Goal: Information Seeking & Learning: Understand process/instructions

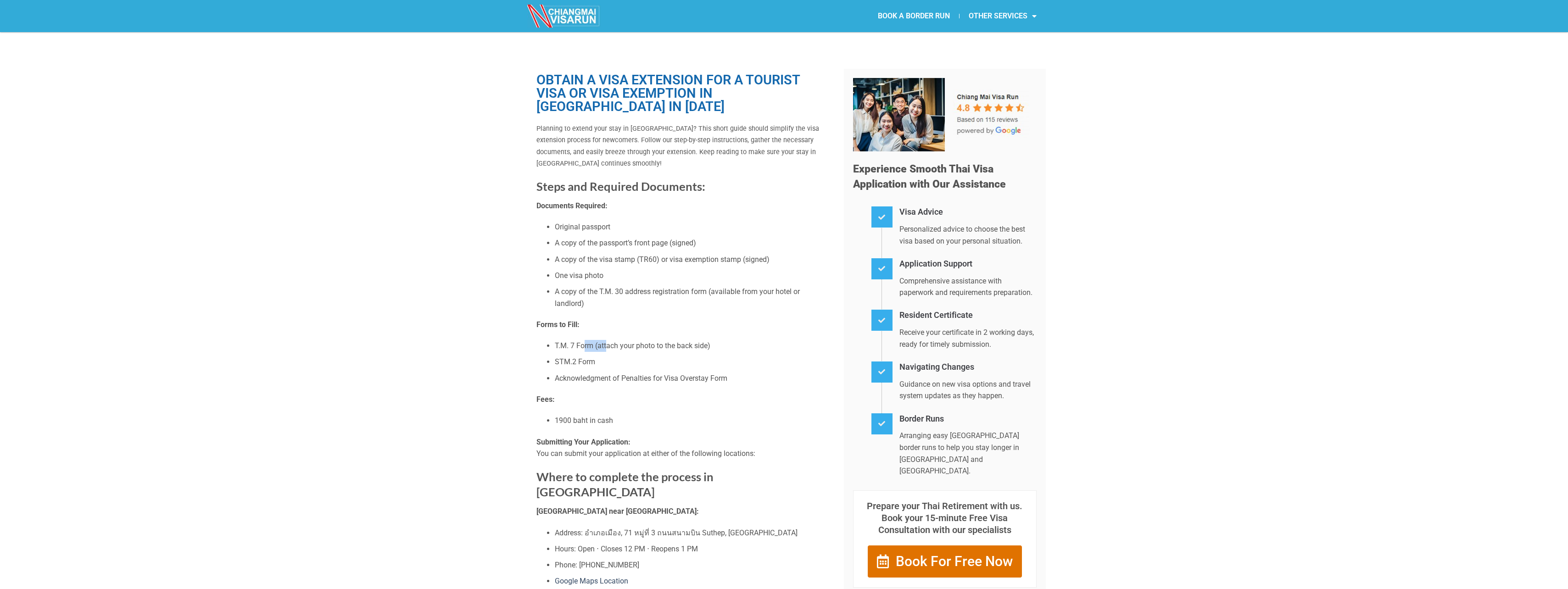
drag, startPoint x: 584, startPoint y: 346, endPoint x: 611, endPoint y: 347, distance: 27.0
click at [611, 347] on li "T.M. 7 Form (attach your photo to the back side)" at bounding box center [692, 345] width 276 height 12
drag, startPoint x: 611, startPoint y: 347, endPoint x: 558, endPoint y: 365, distance: 56.0
click at [558, 365] on li "STM.2 Form" at bounding box center [692, 362] width 276 height 12
drag, startPoint x: 560, startPoint y: 364, endPoint x: 585, endPoint y: 365, distance: 25.0
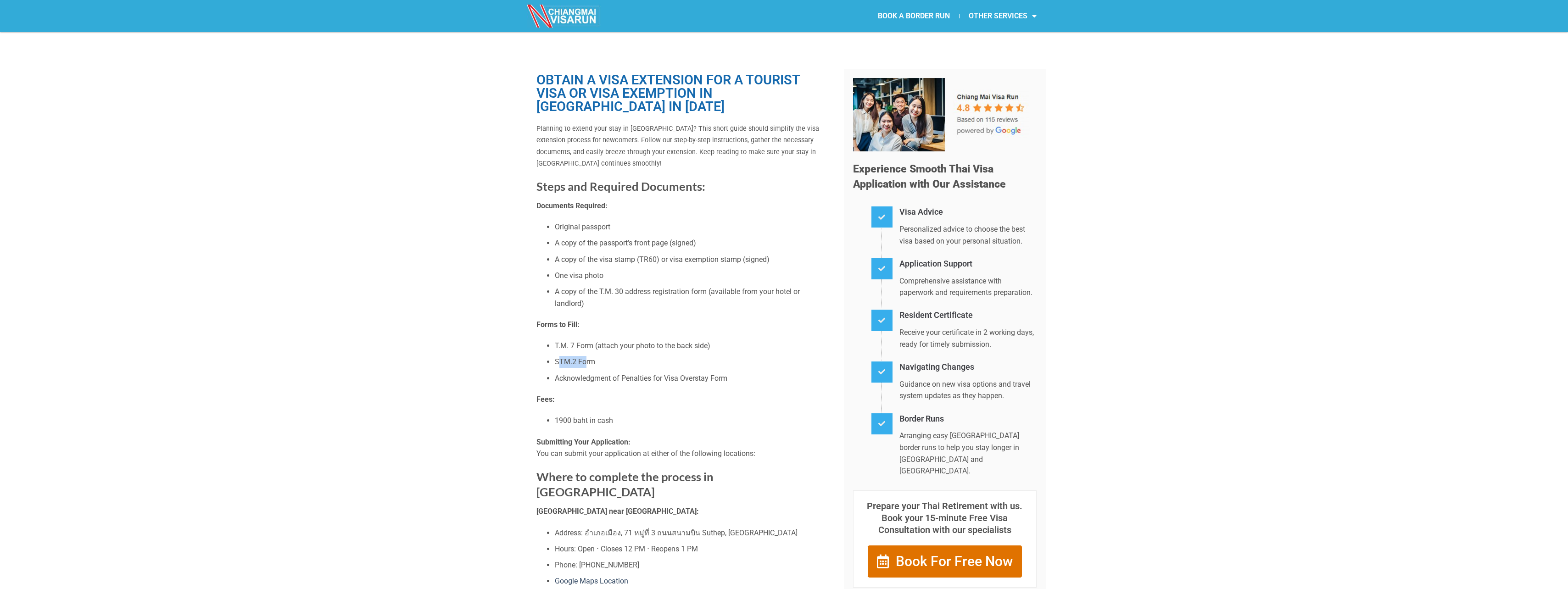
click at [585, 365] on li "STM.2 Form" at bounding box center [692, 362] width 276 height 12
drag, startPoint x: 585, startPoint y: 365, endPoint x: 583, endPoint y: 381, distance: 16.1
click at [583, 381] on li "Acknowledgment of Penalties for Visa Overstay Form" at bounding box center [692, 378] width 276 height 12
drag, startPoint x: 609, startPoint y: 375, endPoint x: 700, endPoint y: 378, distance: 91.0
click at [700, 378] on li "Acknowledgment of Penalties for Visa Overstay Form" at bounding box center [692, 378] width 276 height 12
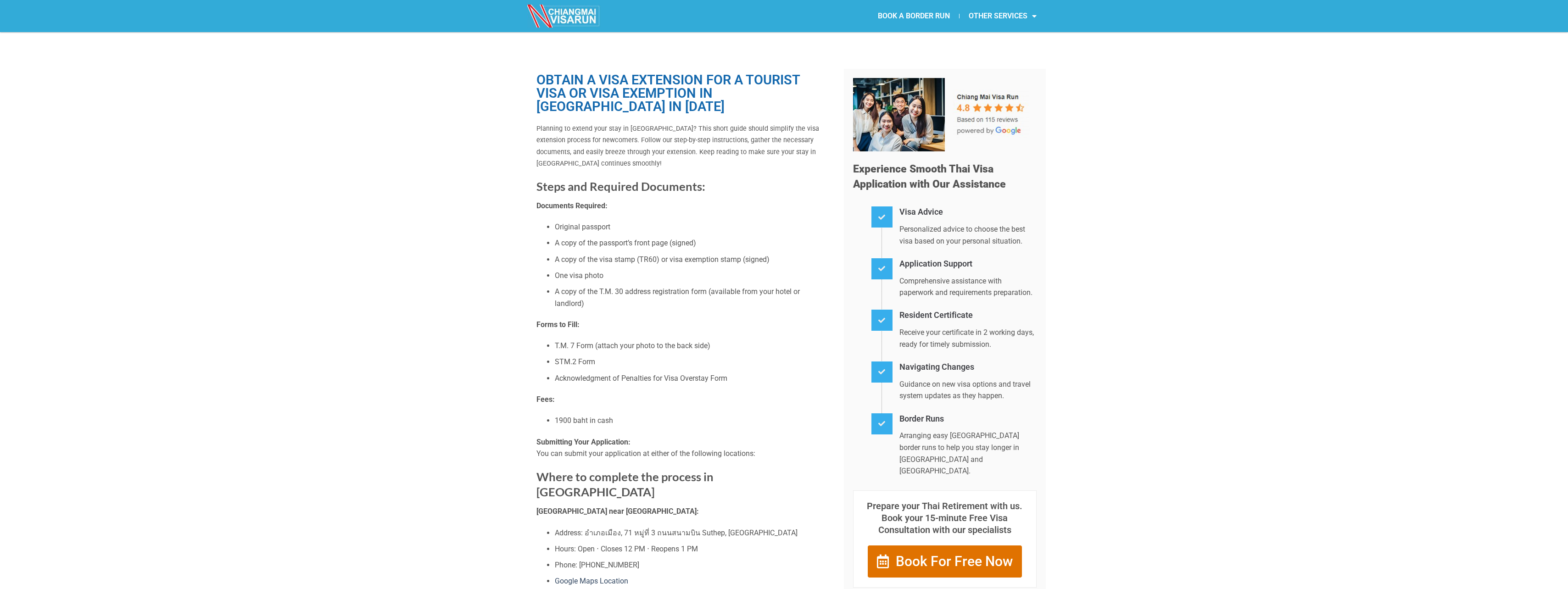
drag, startPoint x: 700, startPoint y: 378, endPoint x: 650, endPoint y: 401, distance: 55.0
click at [650, 401] on p "Fees:" at bounding box center [683, 399] width 294 height 12
click at [654, 257] on li "A copy of the visa stamp (TR60) or visa exemption stamp (signed)" at bounding box center [692, 260] width 276 height 12
click at [722, 280] on li "One visa photo" at bounding box center [692, 275] width 276 height 12
drag, startPoint x: 586, startPoint y: 273, endPoint x: 604, endPoint y: 275, distance: 18.1
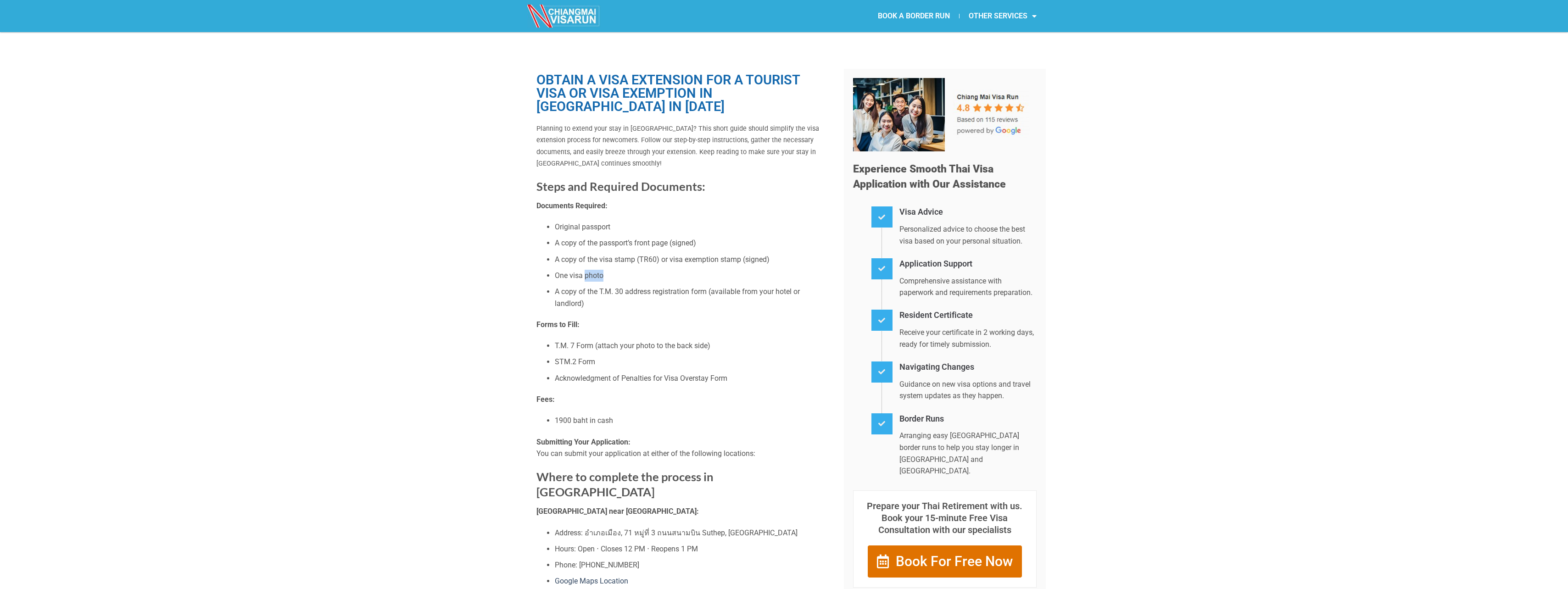
click at [604, 275] on li "One visa photo" at bounding box center [692, 275] width 276 height 12
drag, startPoint x: 604, startPoint y: 275, endPoint x: 633, endPoint y: 290, distance: 32.6
click at [633, 290] on li "A copy of the T.M. 30 address registration form (available from your hotel or l…" at bounding box center [692, 297] width 276 height 24
drag, startPoint x: 563, startPoint y: 288, endPoint x: 658, endPoint y: 291, distance: 95.0
click at [658, 291] on li "A copy of the T.M. 30 address registration form (available from your hotel or l…" at bounding box center [692, 297] width 276 height 24
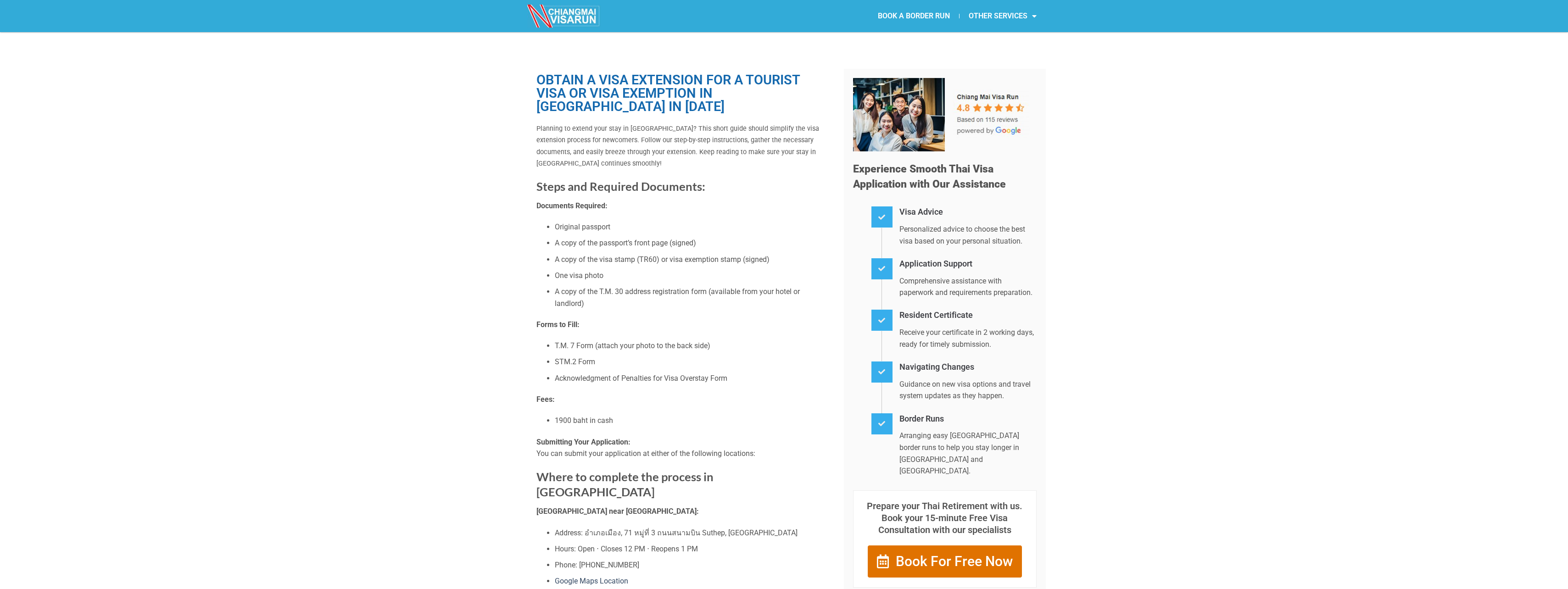
drag, startPoint x: 658, startPoint y: 291, endPoint x: 656, endPoint y: 324, distance: 33.1
click at [656, 324] on p "Forms to Fill:" at bounding box center [683, 324] width 294 height 12
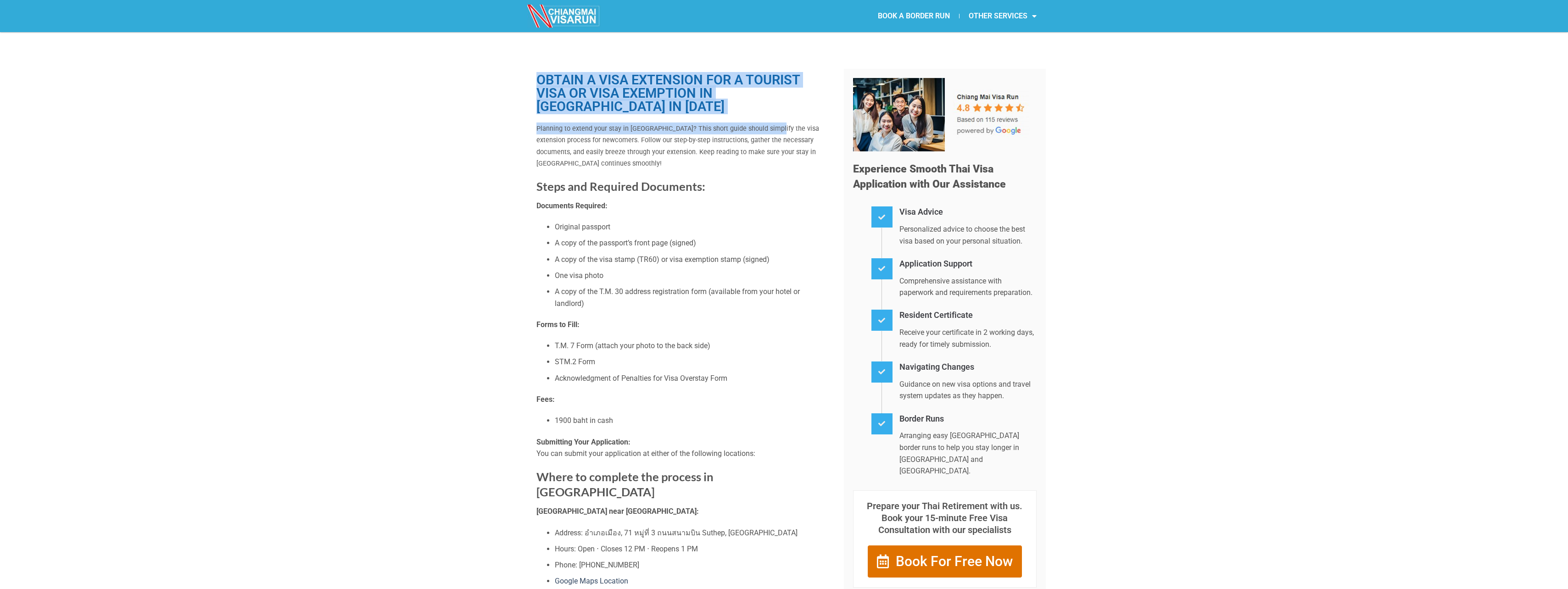
drag, startPoint x: 539, startPoint y: 76, endPoint x: 770, endPoint y: 122, distance: 235.5
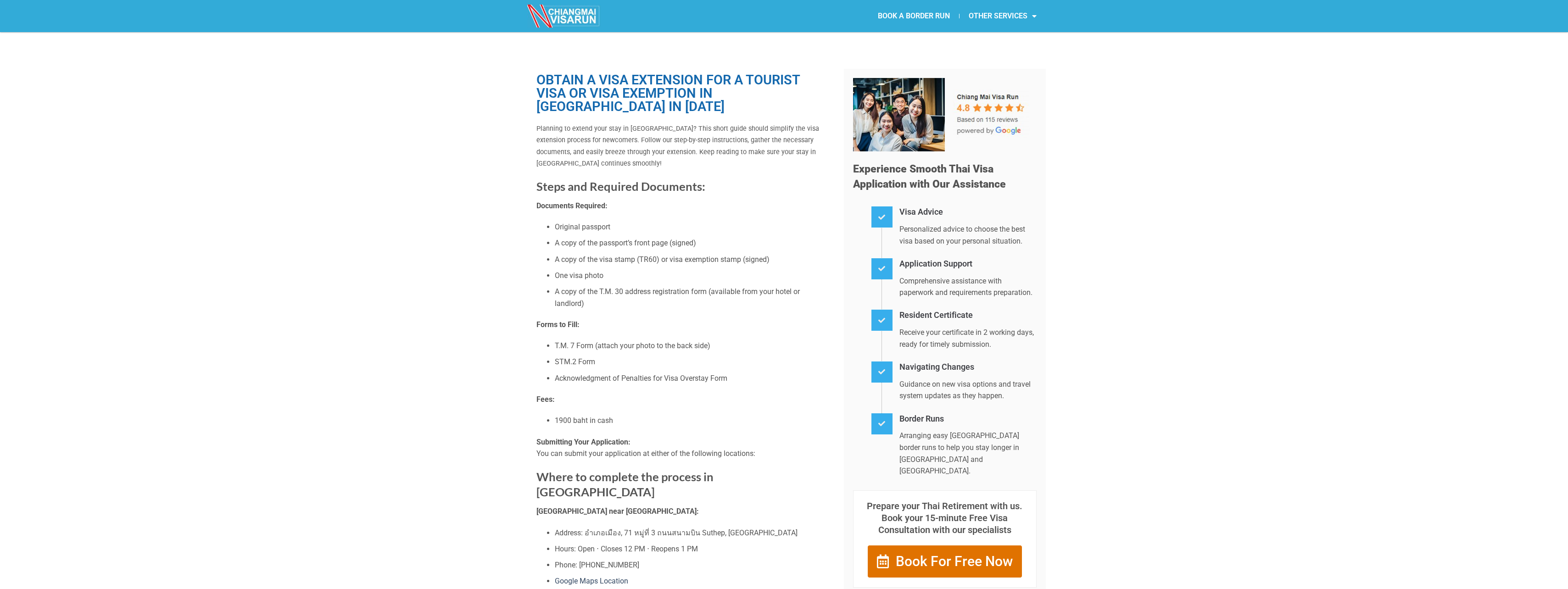
click at [597, 150] on span "Planning to extend your stay in [GEOGRAPHIC_DATA]? This short guide should simp…" at bounding box center [677, 146] width 283 height 43
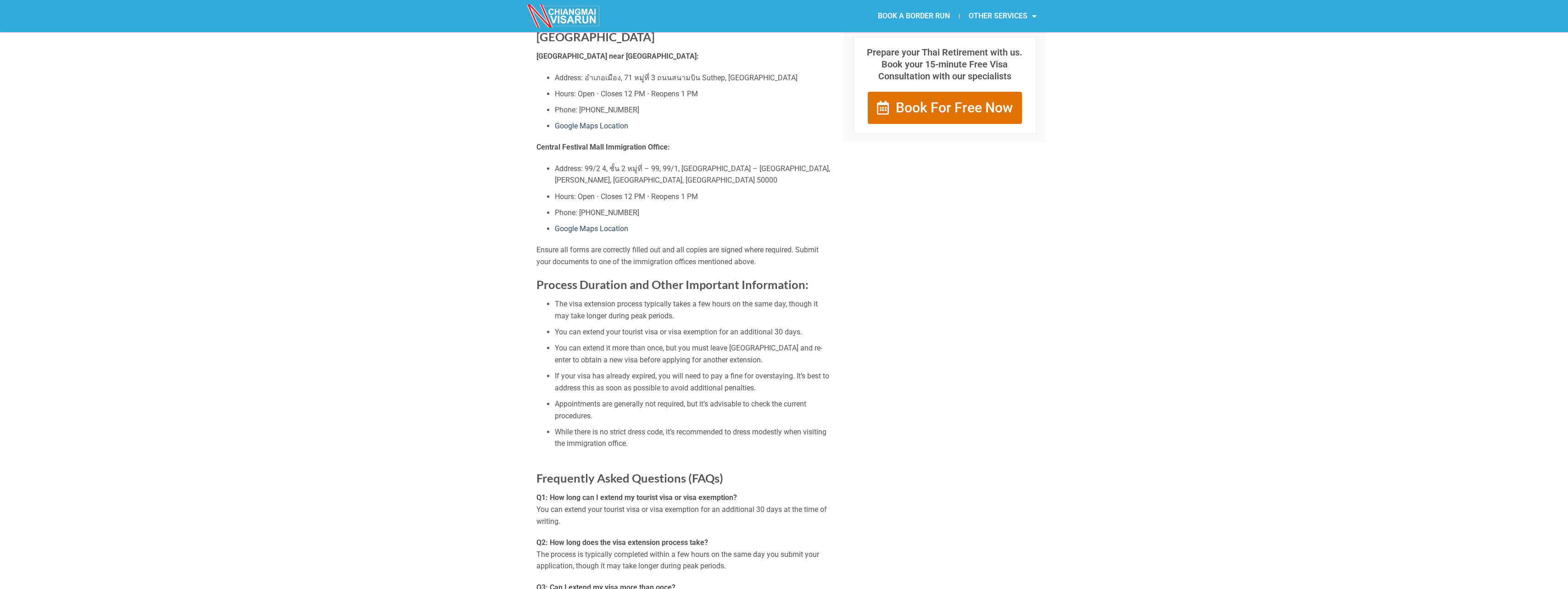
scroll to position [459, 0]
